Goal: Information Seeking & Learning: Learn about a topic

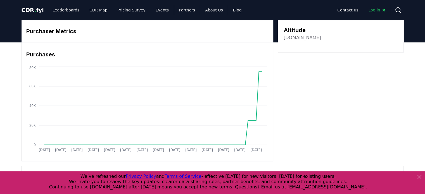
click at [295, 35] on link "[DOMAIN_NAME]" at bounding box center [301, 37] width 37 height 7
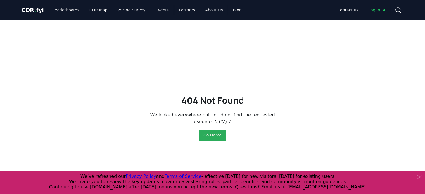
click at [209, 136] on button "Go Home" at bounding box center [212, 135] width 27 height 11
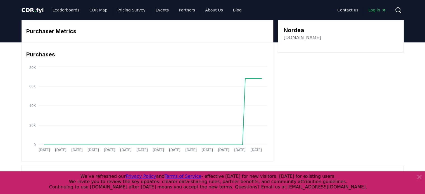
click at [299, 32] on h3 "Nordea" at bounding box center [301, 30] width 37 height 8
click at [298, 34] on link "nordea.com" at bounding box center [301, 37] width 37 height 7
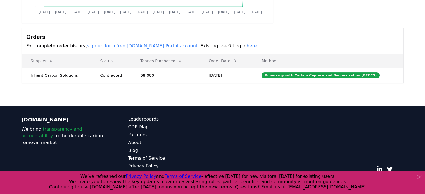
scroll to position [138, 0]
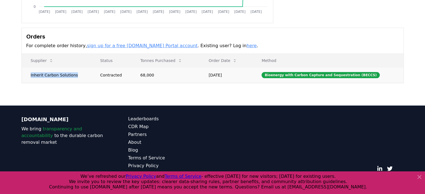
drag, startPoint x: 30, startPoint y: 75, endPoint x: 84, endPoint y: 76, distance: 53.9
click at [84, 76] on td "Inherit Carbon Solutions" at bounding box center [57, 74] width 70 height 15
copy td "Inherit Carbon Solutions"
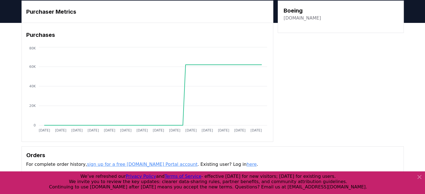
scroll to position [20, 0]
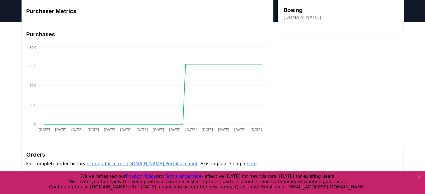
click at [297, 16] on link "boeing.com" at bounding box center [301, 17] width 37 height 7
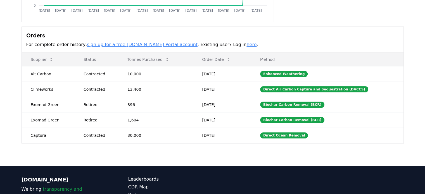
scroll to position [142, 0]
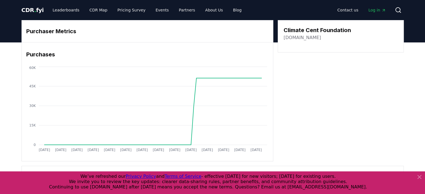
click at [310, 39] on link "klimarappen.ch" at bounding box center [301, 37] width 37 height 7
